Goal: Find specific fact: Find contact information

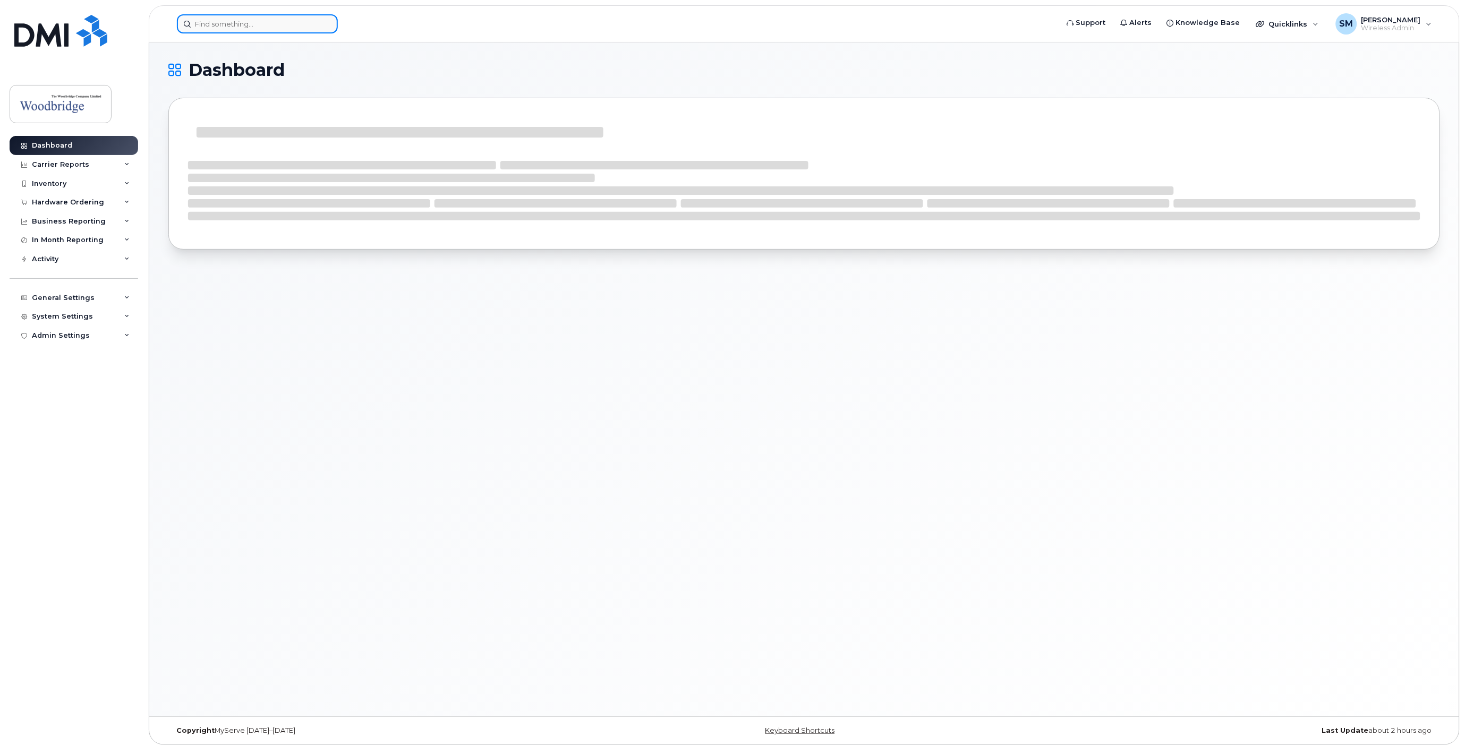
click at [254, 25] on input at bounding box center [257, 23] width 161 height 19
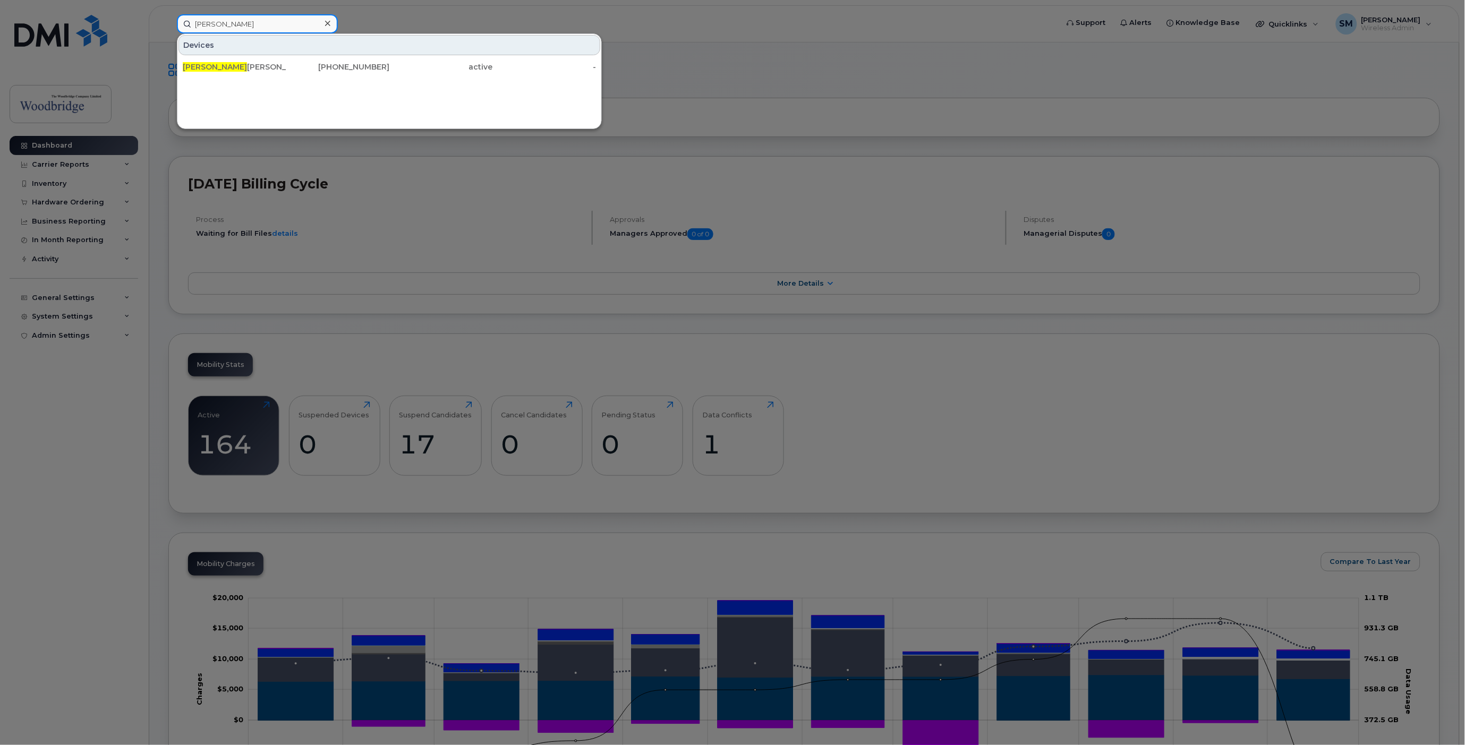
type input "vlad"
click at [289, 63] on div "416-318-1045" at bounding box center [338, 67] width 104 height 11
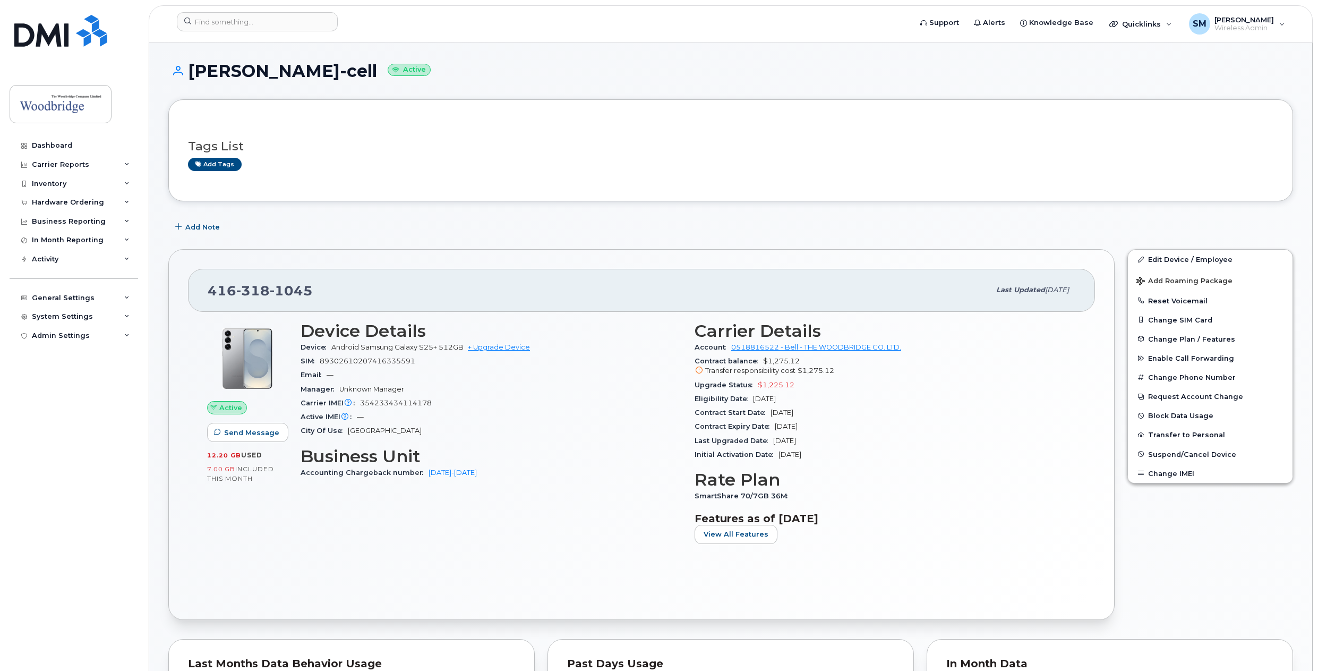
click at [1069, 135] on div "Tags List Add tags" at bounding box center [731, 150] width 1086 height 41
click at [1077, 131] on div "Tags List Add tags" at bounding box center [731, 150] width 1086 height 41
